Goal: Task Accomplishment & Management: Use online tool/utility

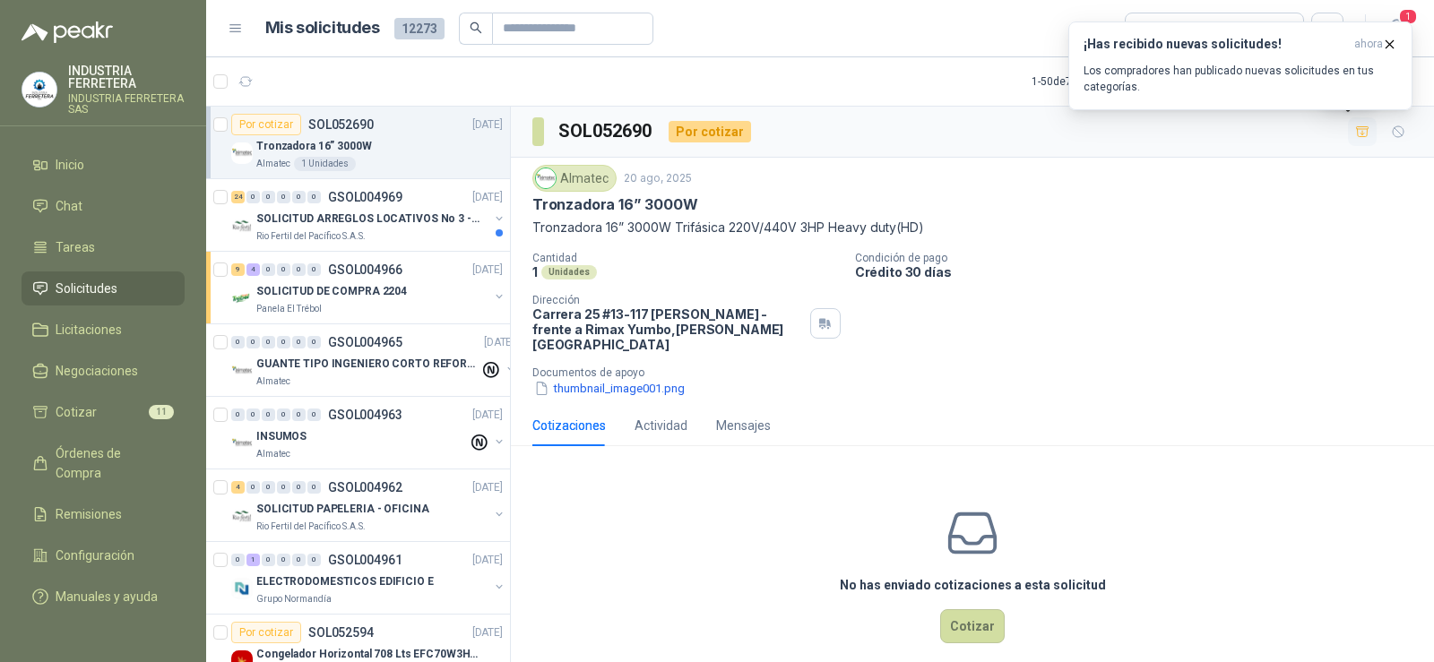
click at [1355, 128] on icon "button" at bounding box center [1362, 132] width 15 height 15
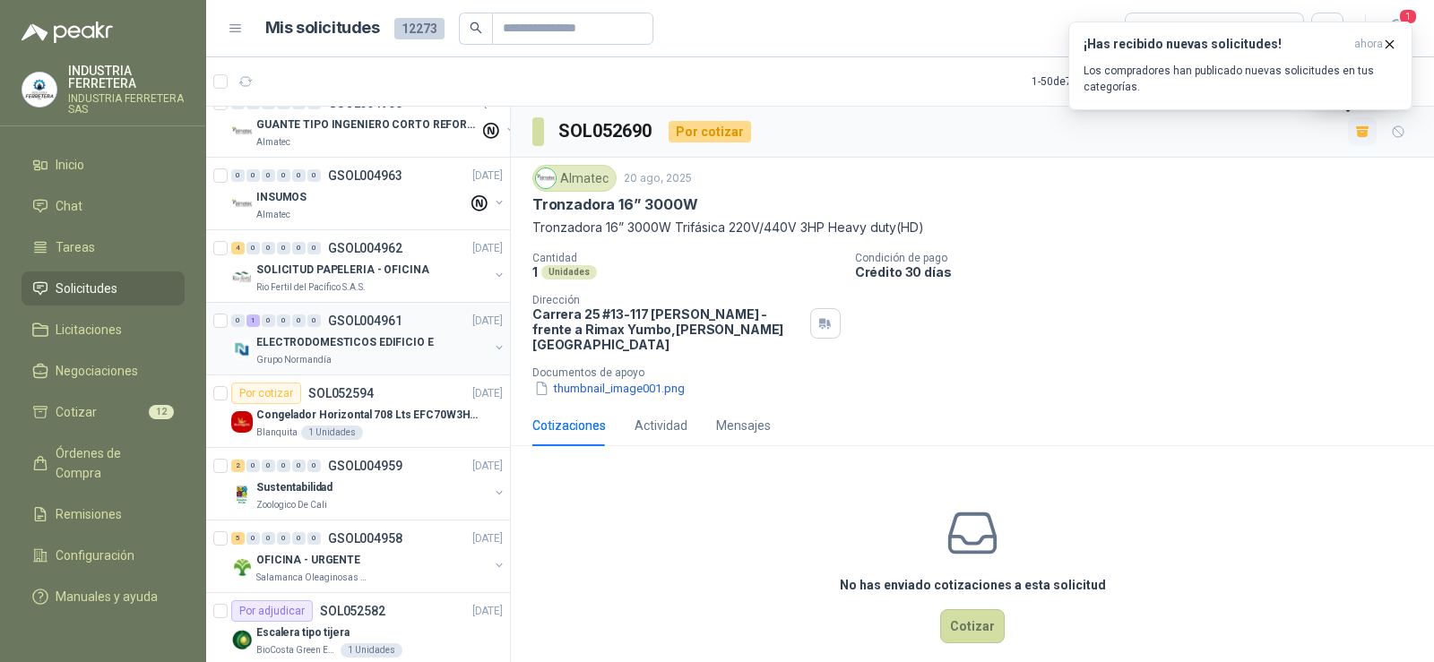
scroll to position [269, 0]
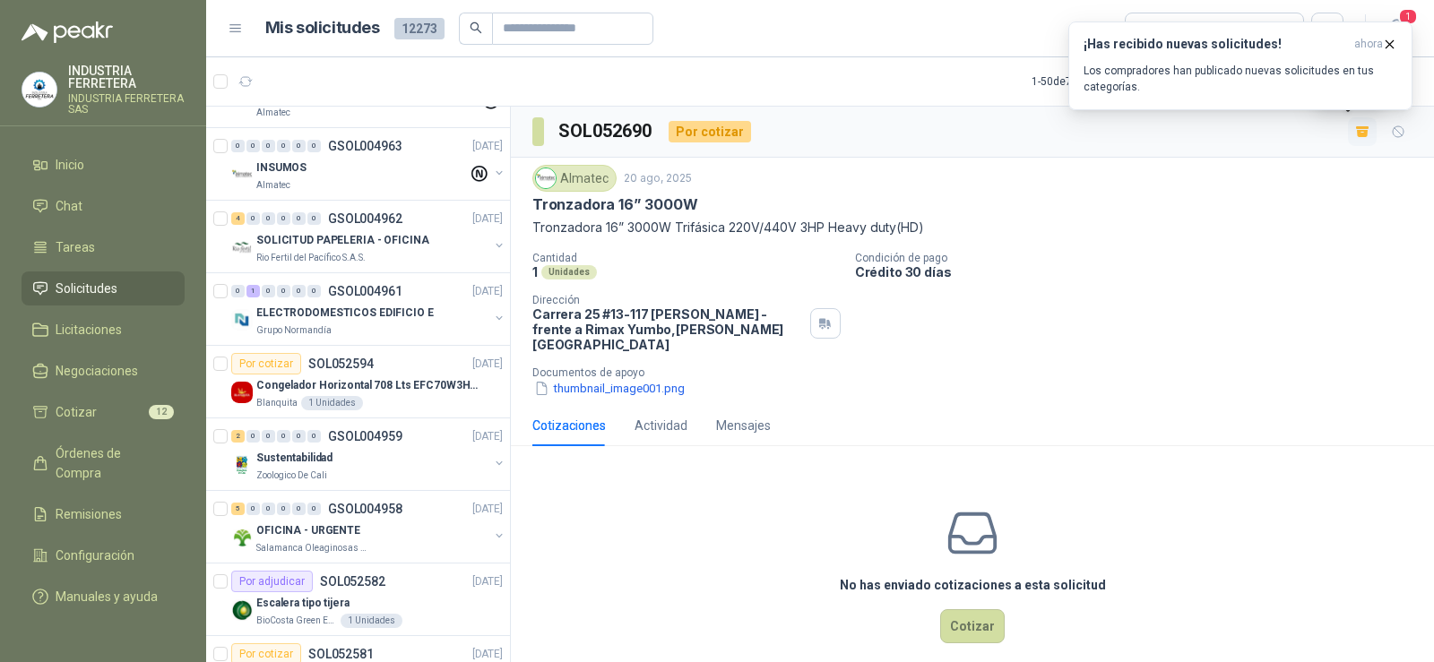
click at [664, 201] on p "Tronzadora 16” 3000W" at bounding box center [614, 204] width 165 height 19
copy p "Tronzadora 16” 3000W"
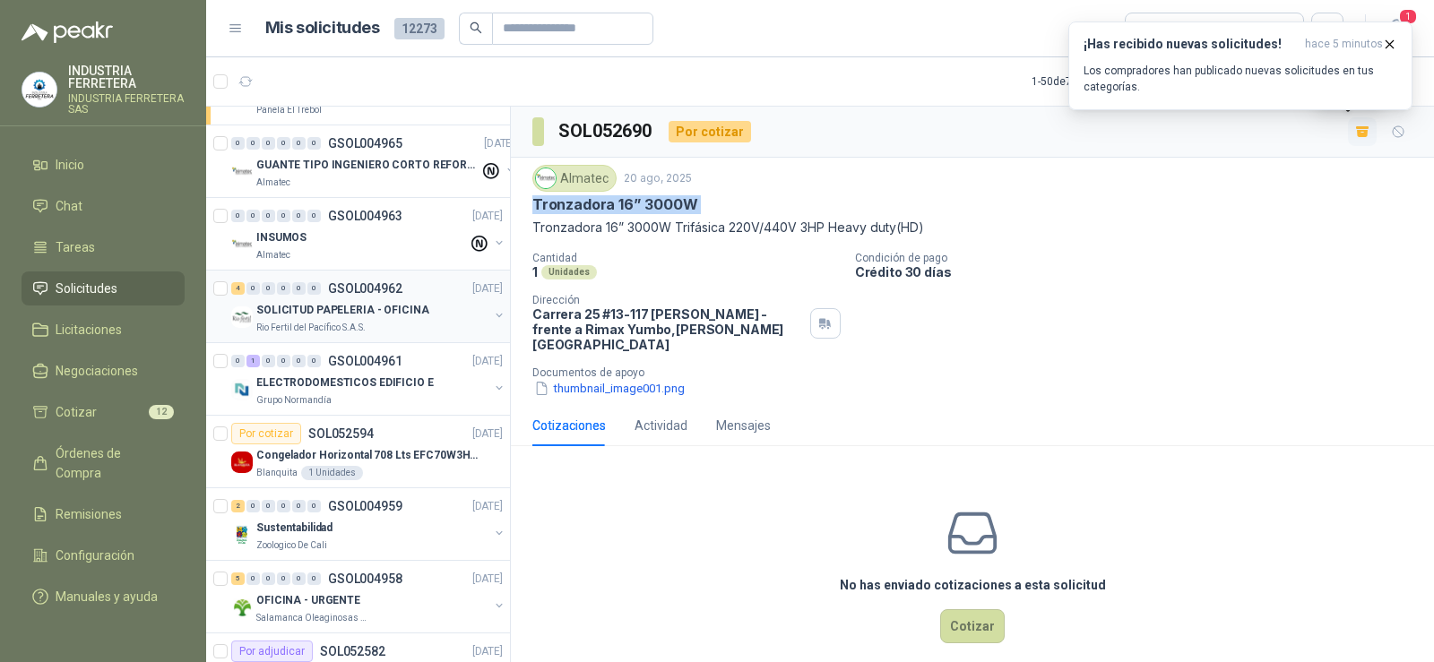
scroll to position [179, 0]
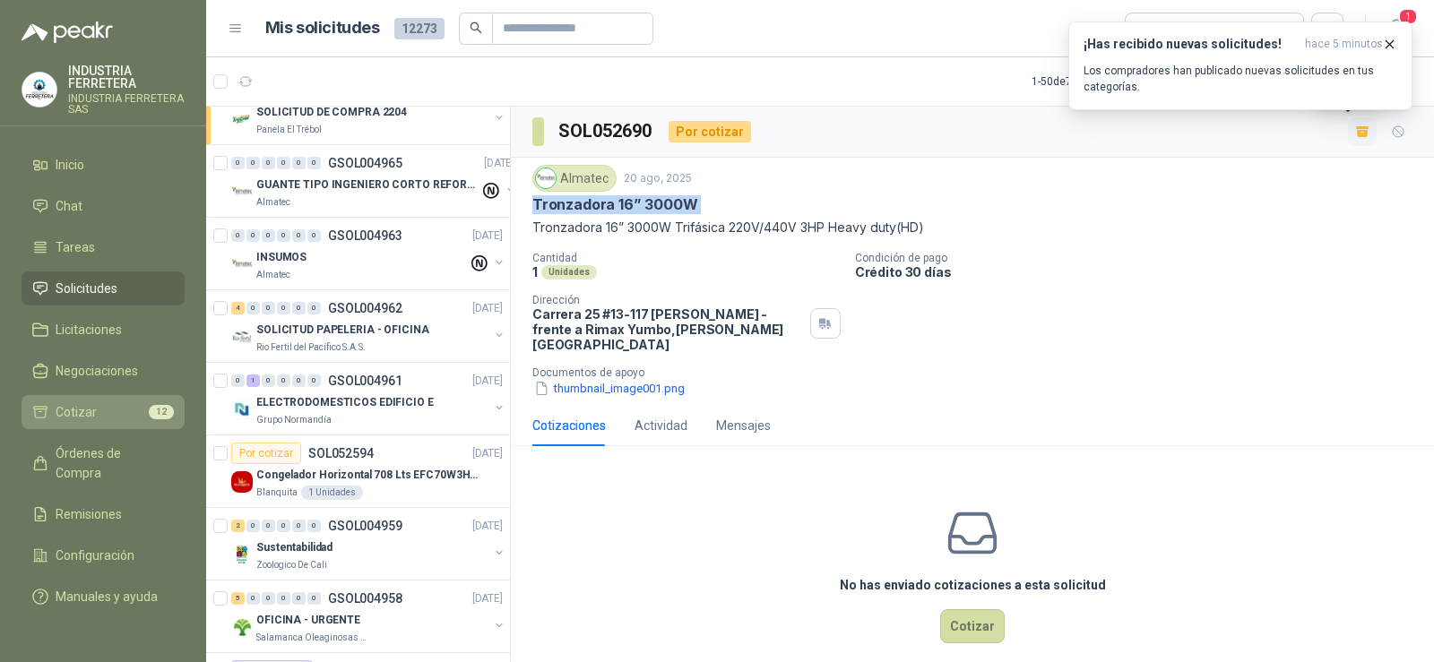
click at [84, 411] on span "Cotizar" at bounding box center [76, 412] width 41 height 20
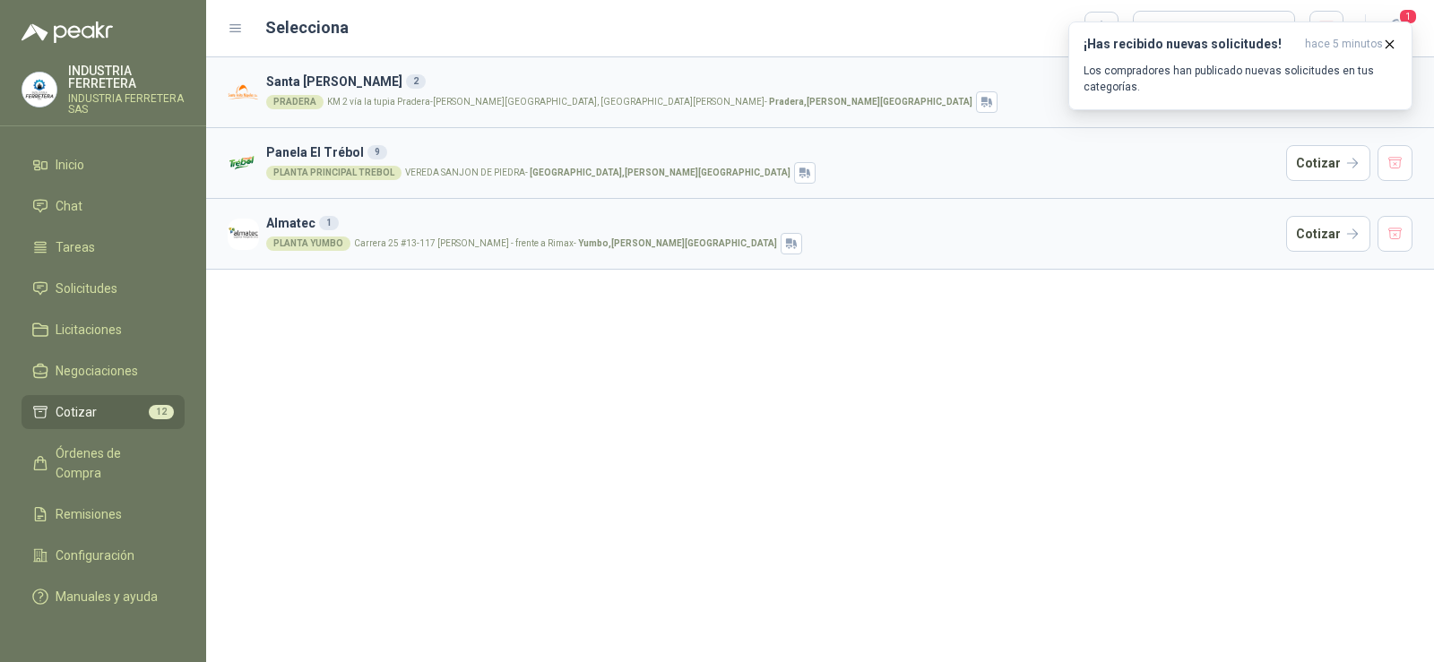
click at [109, 410] on li "Cotizar 12" at bounding box center [103, 412] width 142 height 20
click at [150, 406] on div "12" at bounding box center [161, 412] width 25 height 14
drag, startPoint x: 1395, startPoint y: 42, endPoint x: 1385, endPoint y: 56, distance: 16.7
click at [1394, 42] on icon "button" at bounding box center [1389, 44] width 15 height 15
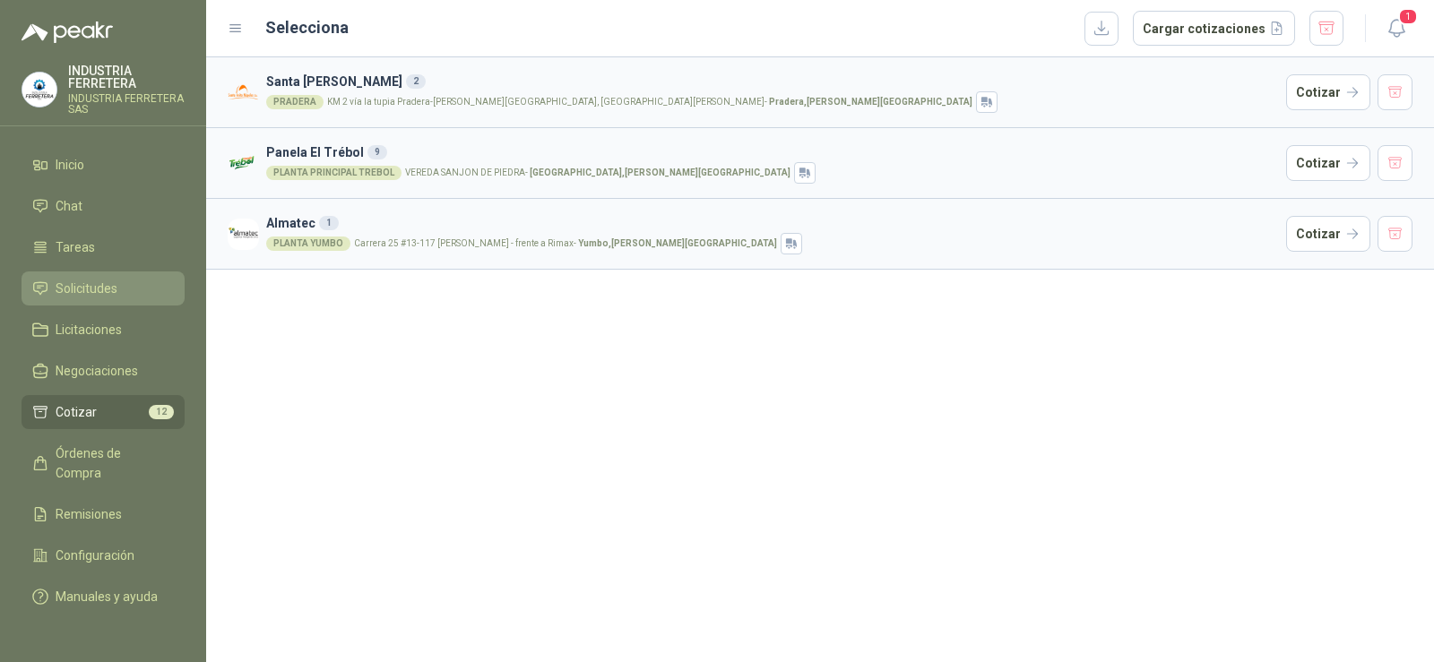
click at [107, 288] on span "Solicitudes" at bounding box center [87, 289] width 62 height 20
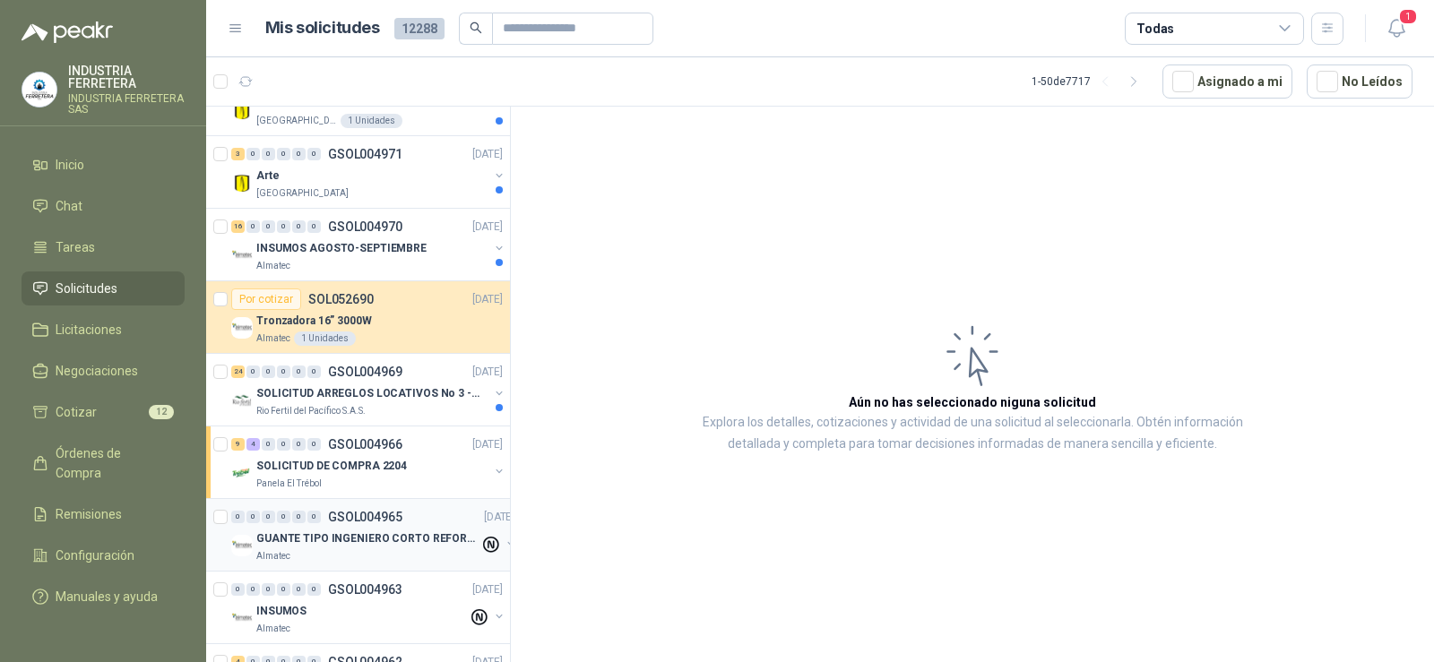
scroll to position [90, 0]
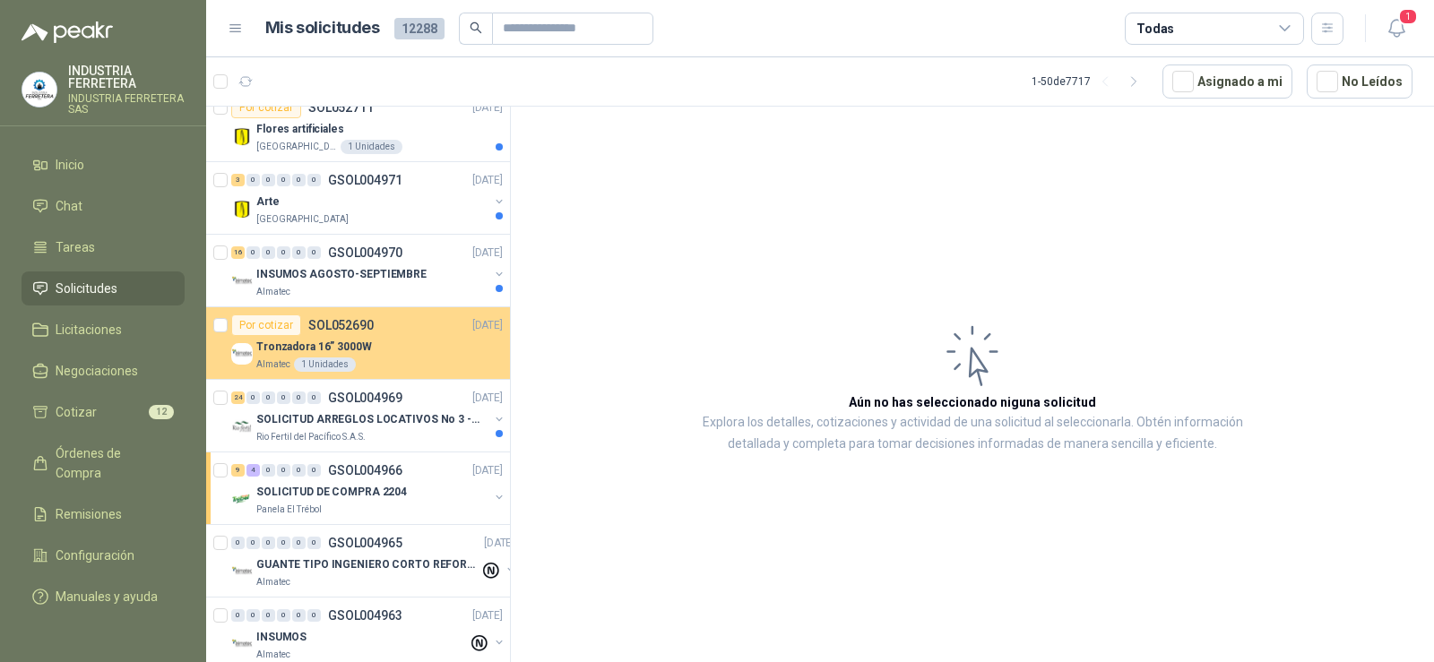
click at [377, 339] on div "Tronzadora 16” 3000W" at bounding box center [379, 347] width 246 height 22
